Goal: Task Accomplishment & Management: Complete application form

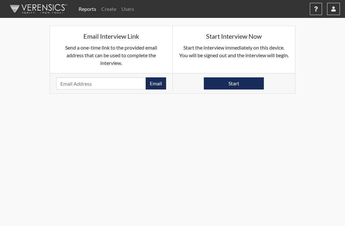
click at [113, 13] on link "Create" at bounding box center [109, 9] width 20 height 13
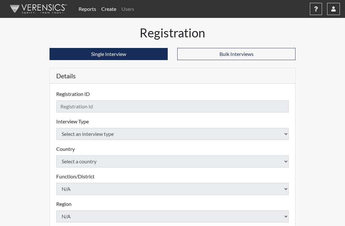
checkbox input "true"
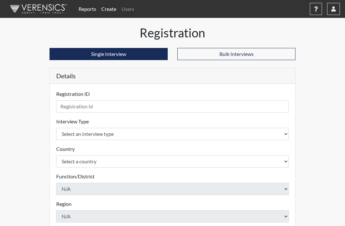
click at [87, 11] on link "Reports" at bounding box center [87, 9] width 23 height 13
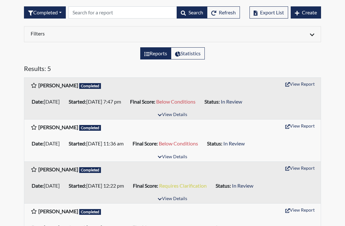
scroll to position [8, 0]
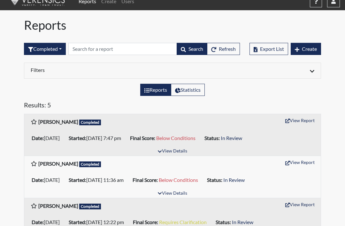
click at [59, 49] on button "Completed" at bounding box center [45, 49] width 42 height 12
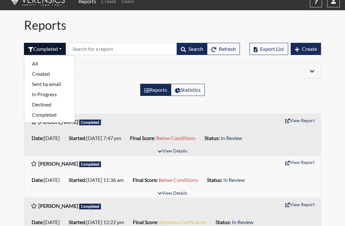
click at [58, 64] on button "All" at bounding box center [49, 63] width 50 height 10
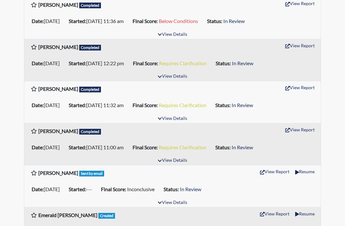
scroll to position [174, 0]
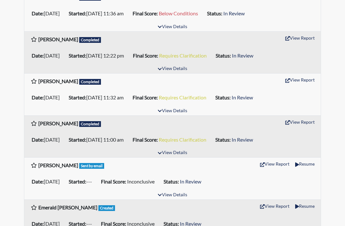
click at [186, 193] on button "View Details" at bounding box center [172, 195] width 35 height 9
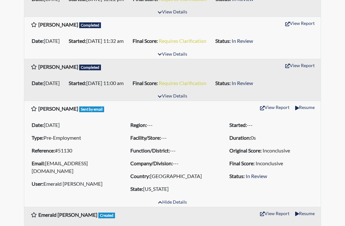
scroll to position [238, 0]
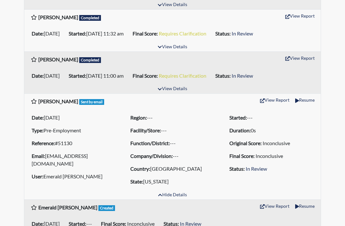
click at [99, 105] on div "[PERSON_NAME] Sent by email" at bounding box center [67, 102] width 73 height 10
click at [99, 142] on li "Reference: #51130" at bounding box center [73, 143] width 89 height 10
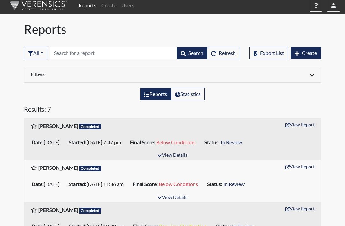
scroll to position [0, 0]
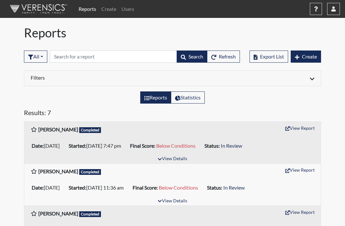
click at [108, 14] on link "Create" at bounding box center [109, 9] width 20 height 13
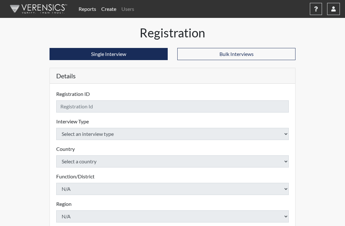
checkbox input "true"
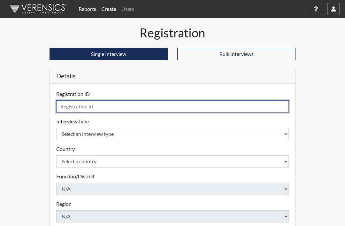
click at [138, 107] on input "text" at bounding box center [172, 106] width 232 height 12
type input "[PERSON_NAME]"
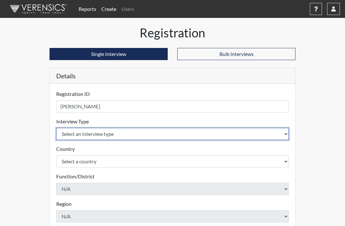
click at [210, 128] on select "Select an interview type Pre-Employment" at bounding box center [172, 134] width 232 height 12
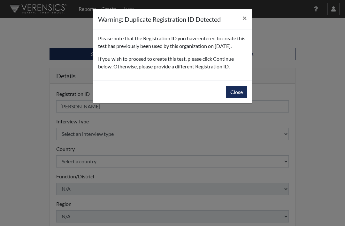
click at [235, 98] on button "Close" at bounding box center [236, 92] width 21 height 12
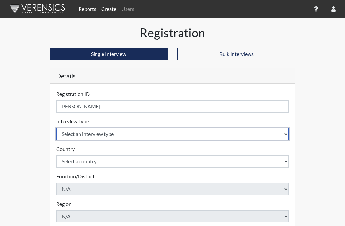
click at [160, 132] on select "Select an interview type Pre-Employment" at bounding box center [172, 134] width 232 height 12
select select "c2470aee-a530-11ea-a930-026c882af335"
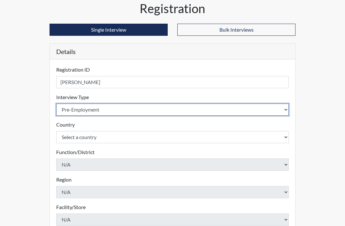
scroll to position [57, 0]
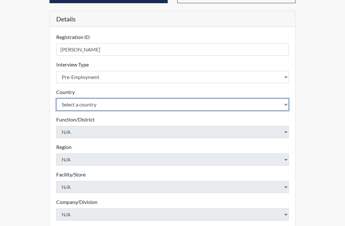
click at [173, 108] on select "Select a country [GEOGRAPHIC_DATA] [GEOGRAPHIC_DATA]" at bounding box center [172, 104] width 232 height 12
select select "united-states-of-[GEOGRAPHIC_DATA]"
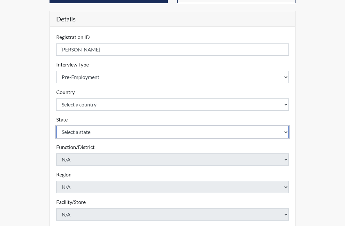
click at [149, 133] on select "Select a state [US_STATE] [US_STATE] [US_STATE] [US_STATE] [US_STATE] [US_STATE…" at bounding box center [172, 132] width 232 height 12
select select "TN"
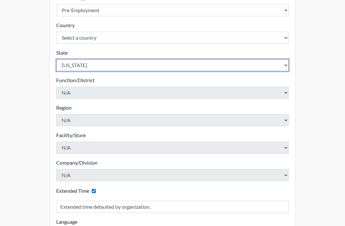
scroll to position [158, 0]
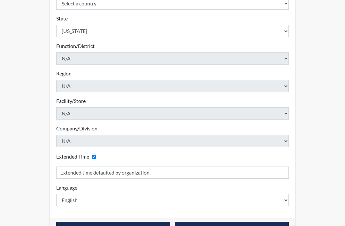
click at [128, 225] on button "Continue" at bounding box center [113, 228] width 114 height 12
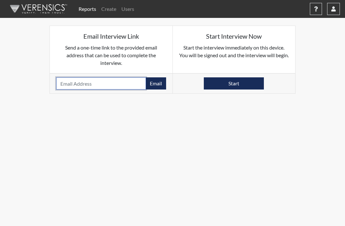
click at [121, 84] on input "email" at bounding box center [101, 83] width 90 height 12
click at [132, 85] on input "email" at bounding box center [101, 83] width 90 height 12
paste input "[EMAIL_ADDRESS][DOMAIN_NAME]"
type input "[EMAIL_ADDRESS][DOMAIN_NAME]"
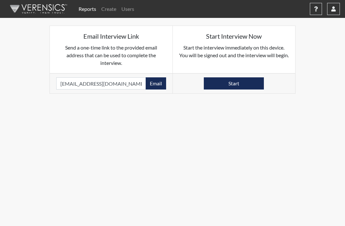
click at [159, 86] on button "Email" at bounding box center [156, 83] width 20 height 12
